Goal: Task Accomplishment & Management: Use online tool/utility

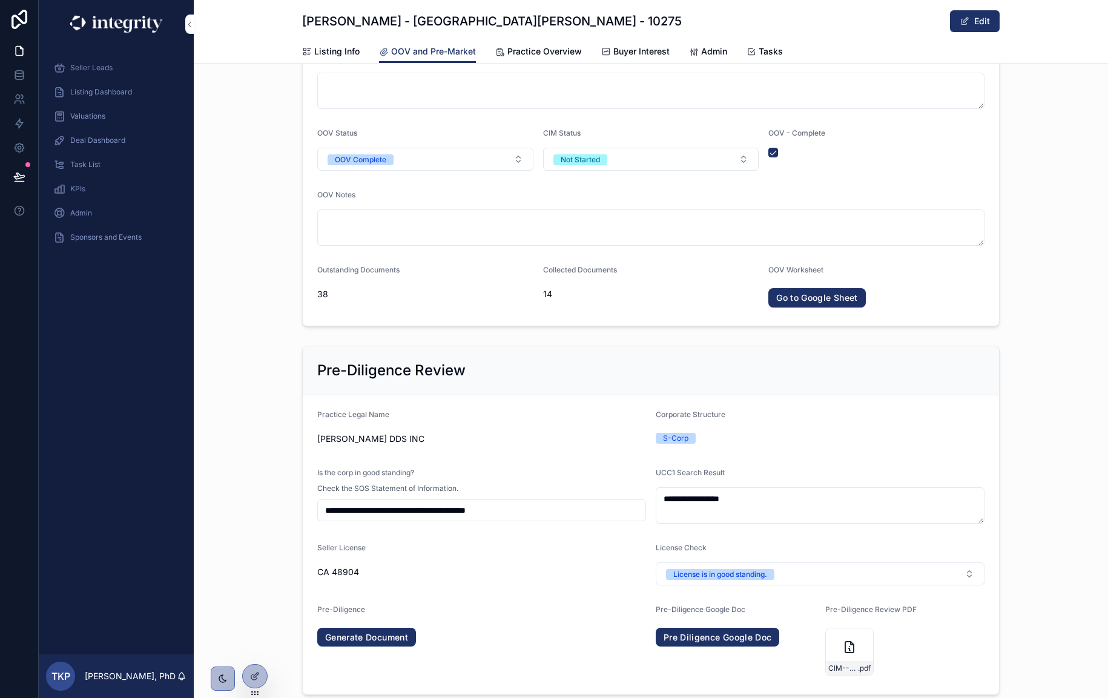
scroll to position [162, 0]
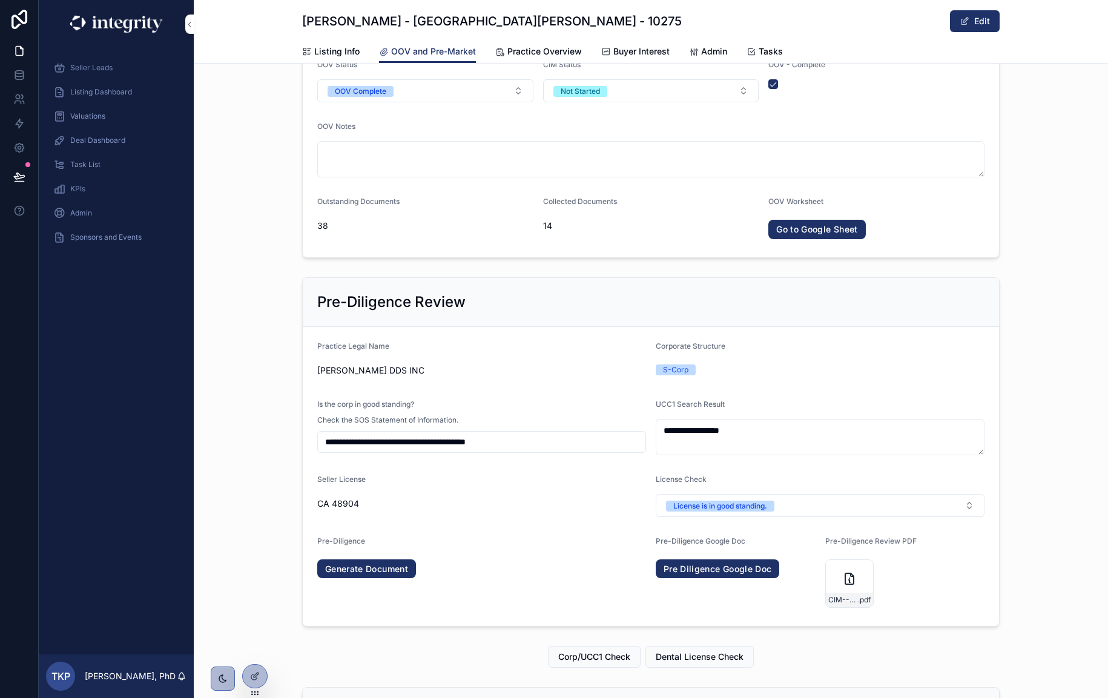
click at [582, 355] on div "Practice Legal Name" at bounding box center [481, 348] width 329 height 15
click at [260, 673] on div at bounding box center [255, 676] width 24 height 23
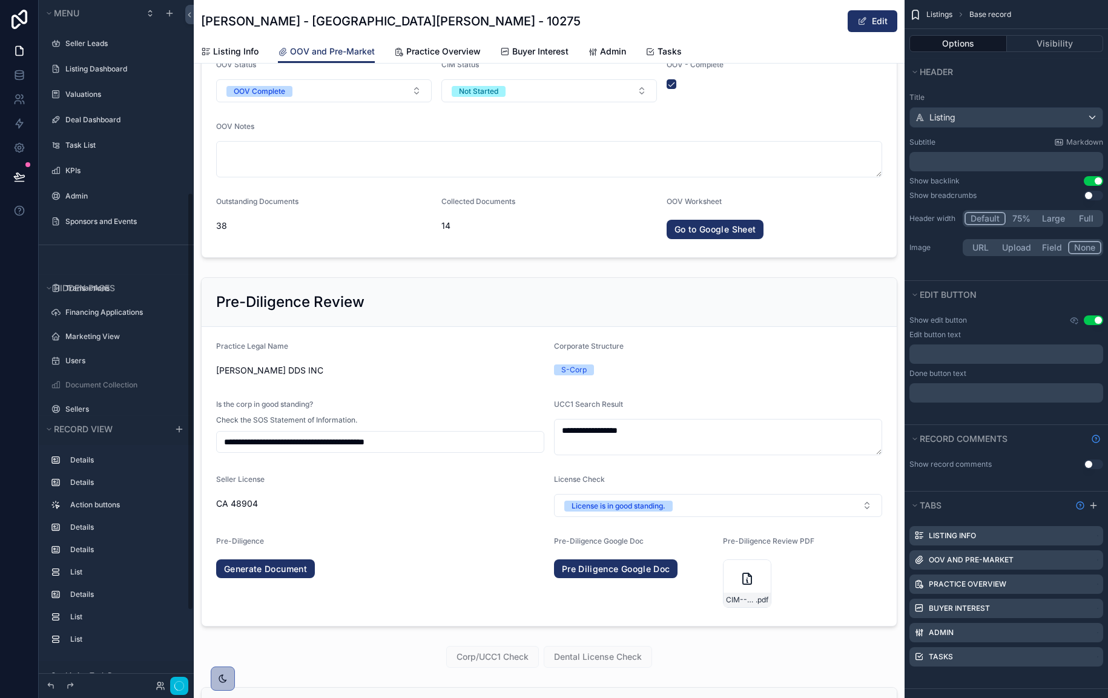
scroll to position [315, 0]
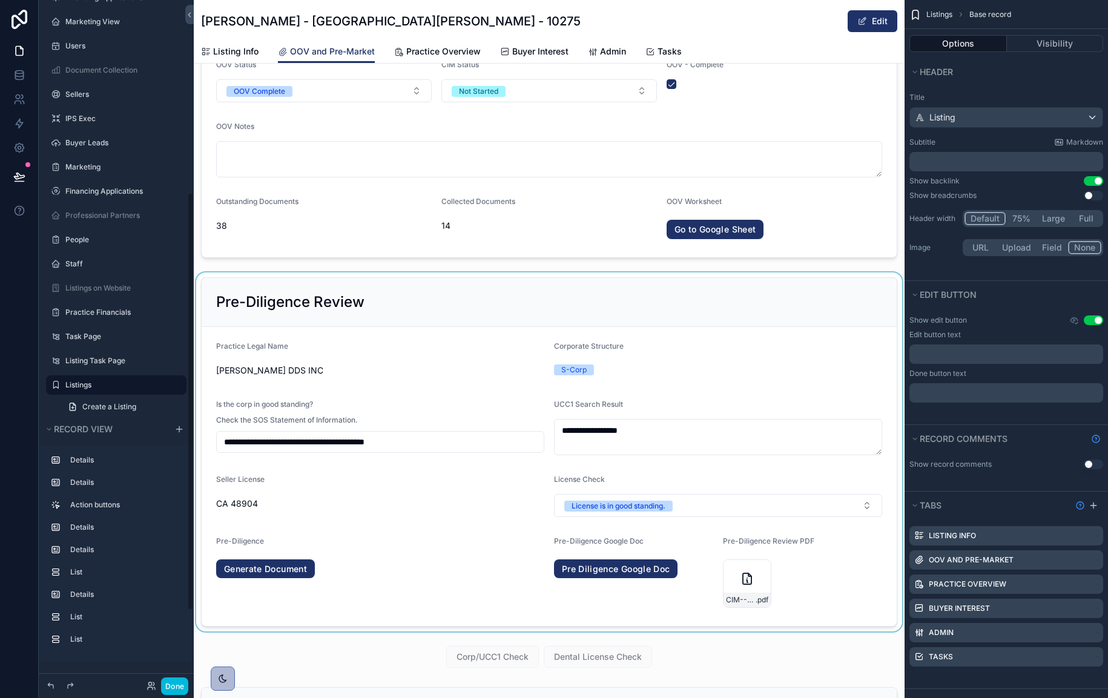
click at [467, 515] on div "scrollable content" at bounding box center [549, 451] width 711 height 359
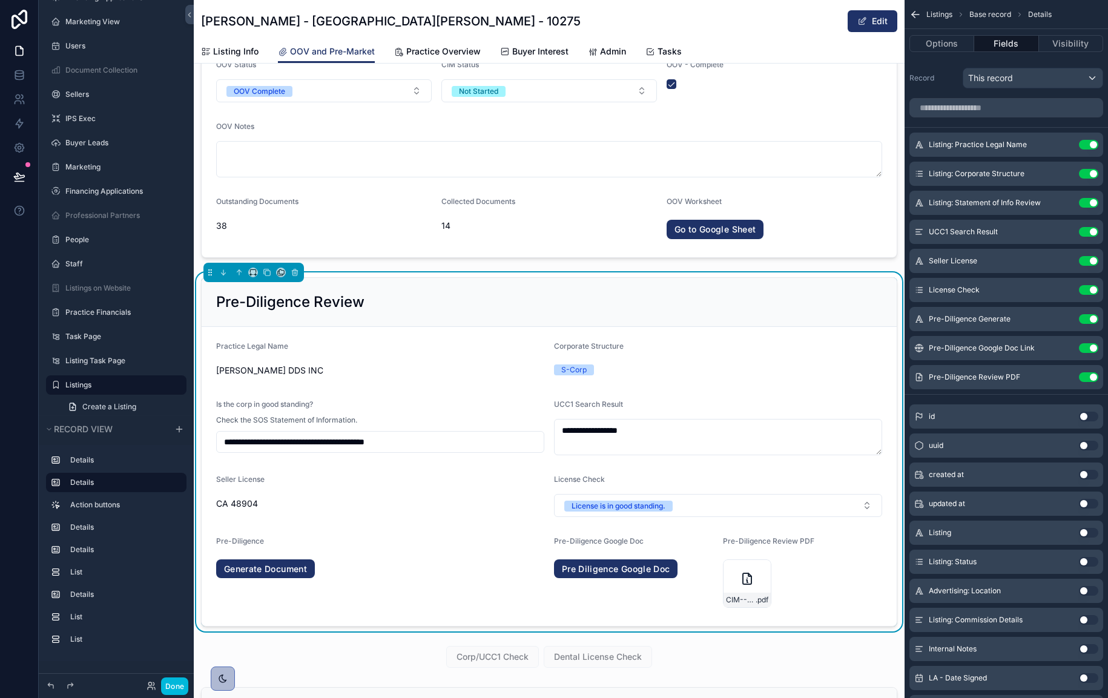
click at [0, 0] on icon "scrollable content" at bounding box center [0, 0] width 0 height 0
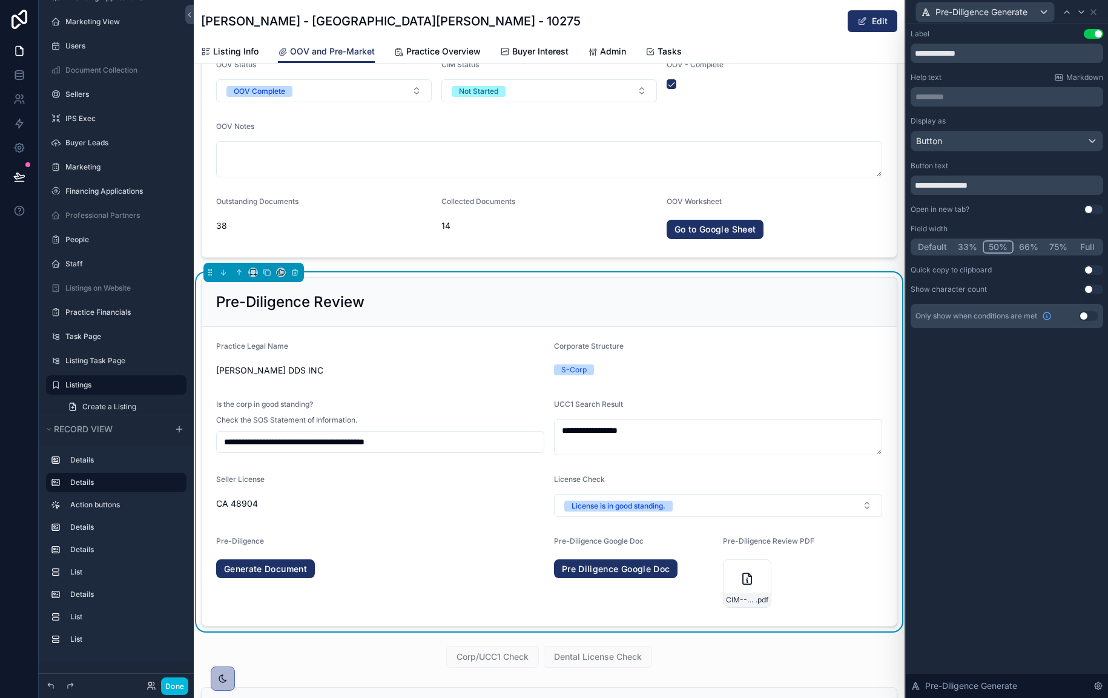
click at [1095, 210] on button "Use setting" at bounding box center [1093, 210] width 19 height 10
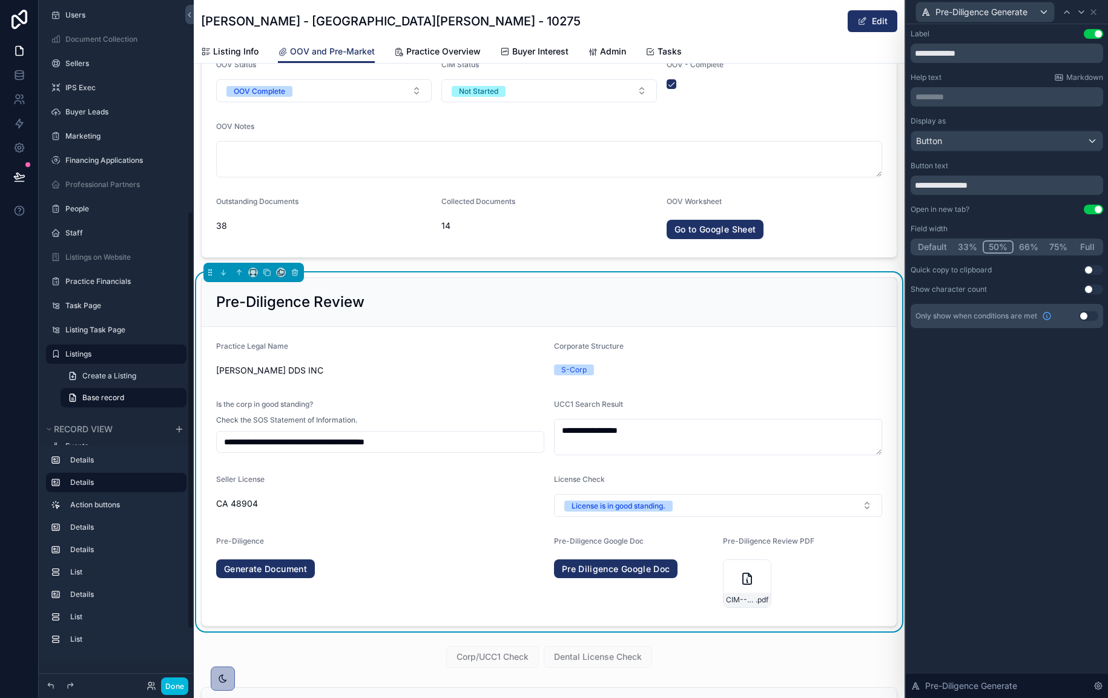
drag, startPoint x: 173, startPoint y: 688, endPoint x: 188, endPoint y: 692, distance: 15.7
click at [173, 688] on button "Done" at bounding box center [174, 687] width 27 height 18
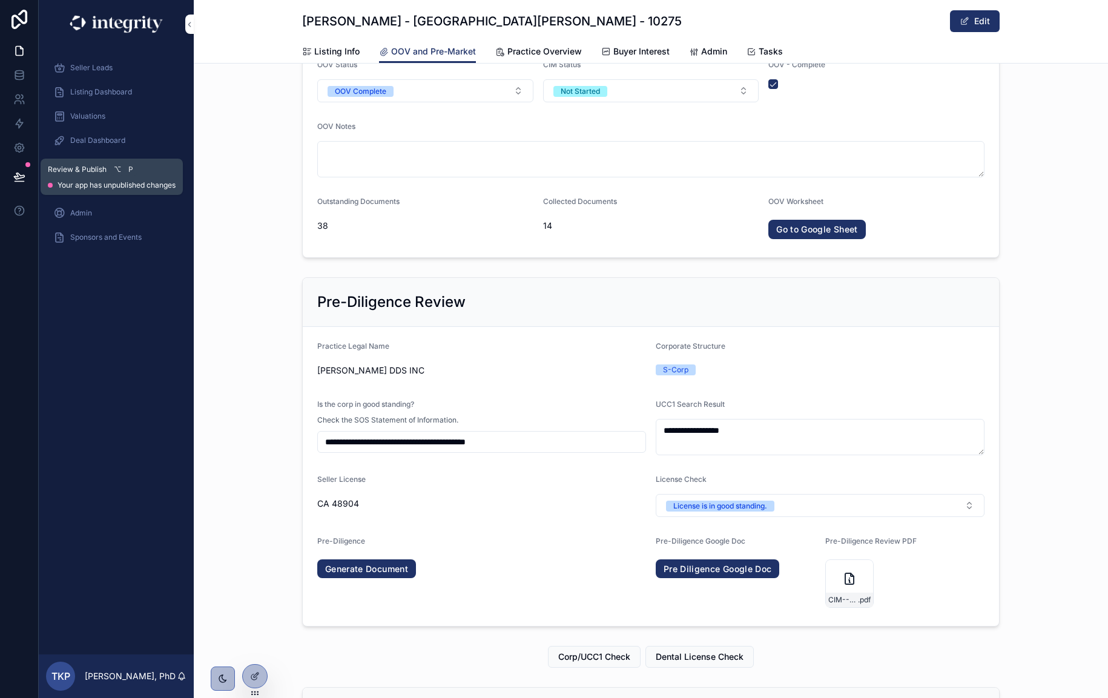
click at [16, 173] on icon at bounding box center [19, 176] width 10 height 6
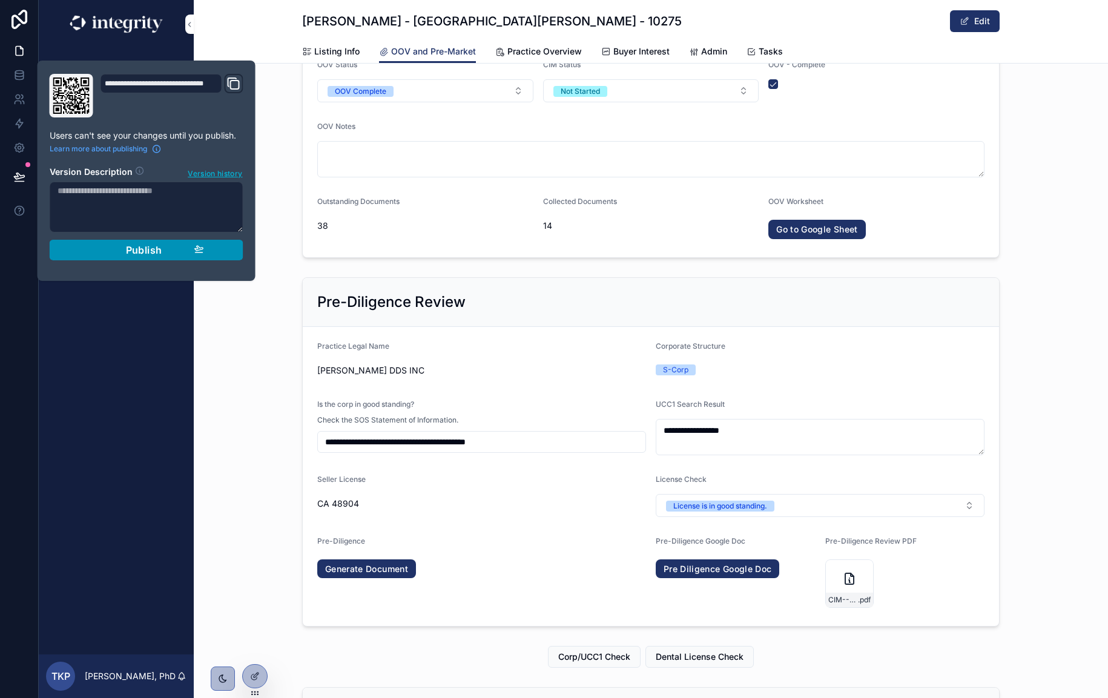
click at [115, 249] on div "Publish" at bounding box center [146, 250] width 115 height 12
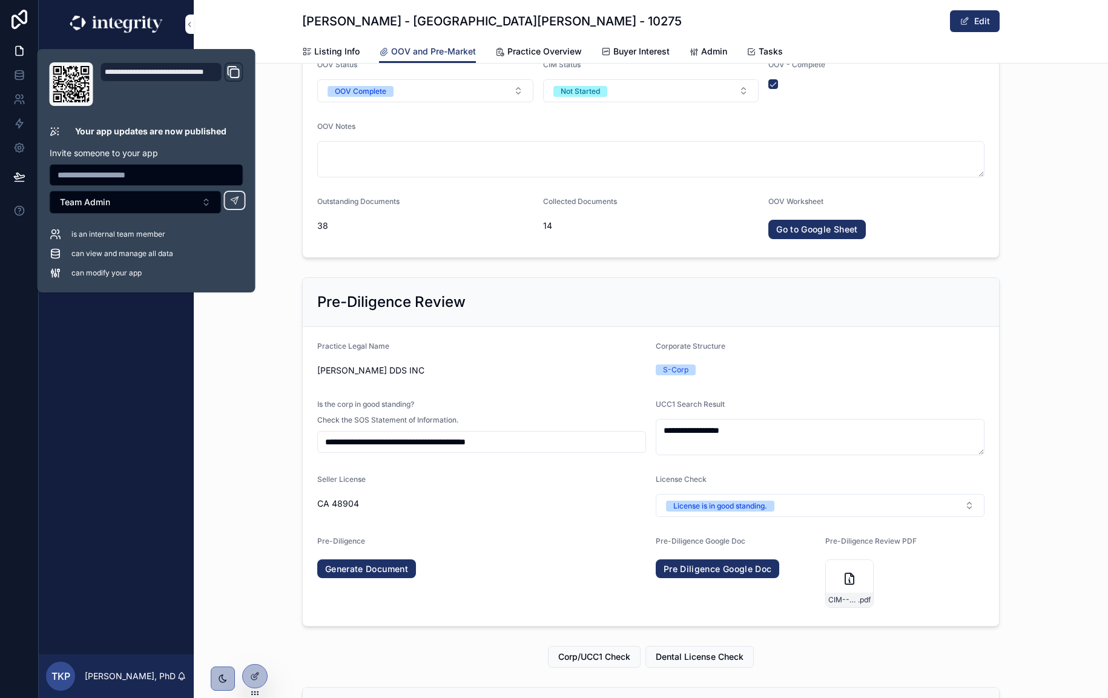
click at [214, 360] on div "**********" at bounding box center [651, 451] width 914 height 359
